Goal: Information Seeking & Learning: Learn about a topic

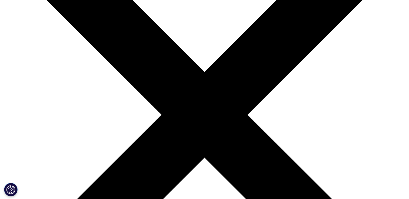
scroll to position [135, 0]
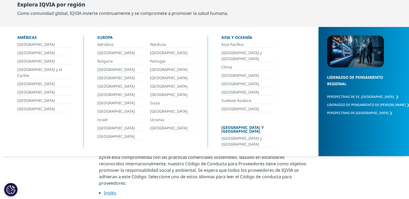
click at [24, 98] on link "México" at bounding box center [43, 101] width 53 height 6
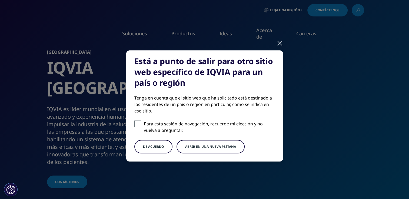
click at [200, 149] on button "Abrir en una nueva pestaña" at bounding box center [210, 147] width 68 height 14
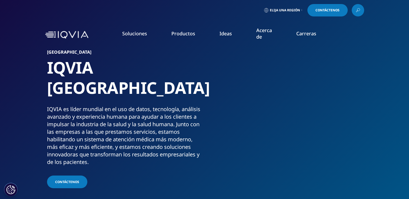
click at [218, 67] on link "Red Global de Talento" at bounding box center [251, 68] width 92 height 6
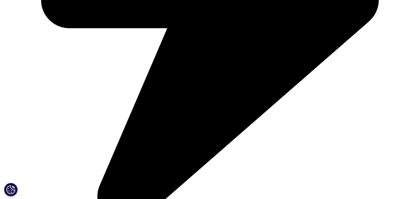
scroll to position [1528, 0]
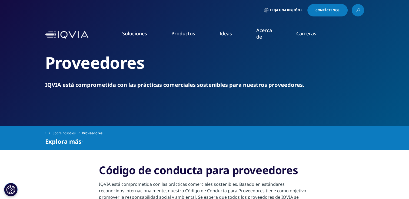
click at [220, 69] on link "Red Global de Talento" at bounding box center [251, 68] width 92 height 6
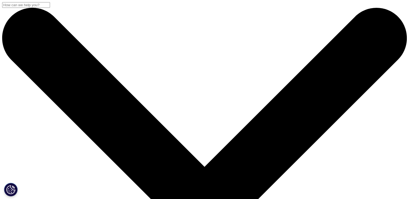
drag, startPoint x: 294, startPoint y: 63, endPoint x: 290, endPoint y: 11, distance: 52.3
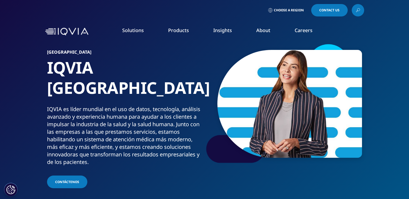
drag, startPoint x: 187, startPoint y: 166, endPoint x: 279, endPoint y: 176, distance: 92.3
click at [279, 176] on section "México IQVIA [GEOGRAPHIC_DATA] IQVIA es líder mundial en el uso de datos, tecno…" at bounding box center [204, 101] width 409 height 203
click at [219, 88] on link "View Open Roles" at bounding box center [251, 88] width 92 height 6
